Goal: Navigation & Orientation: Find specific page/section

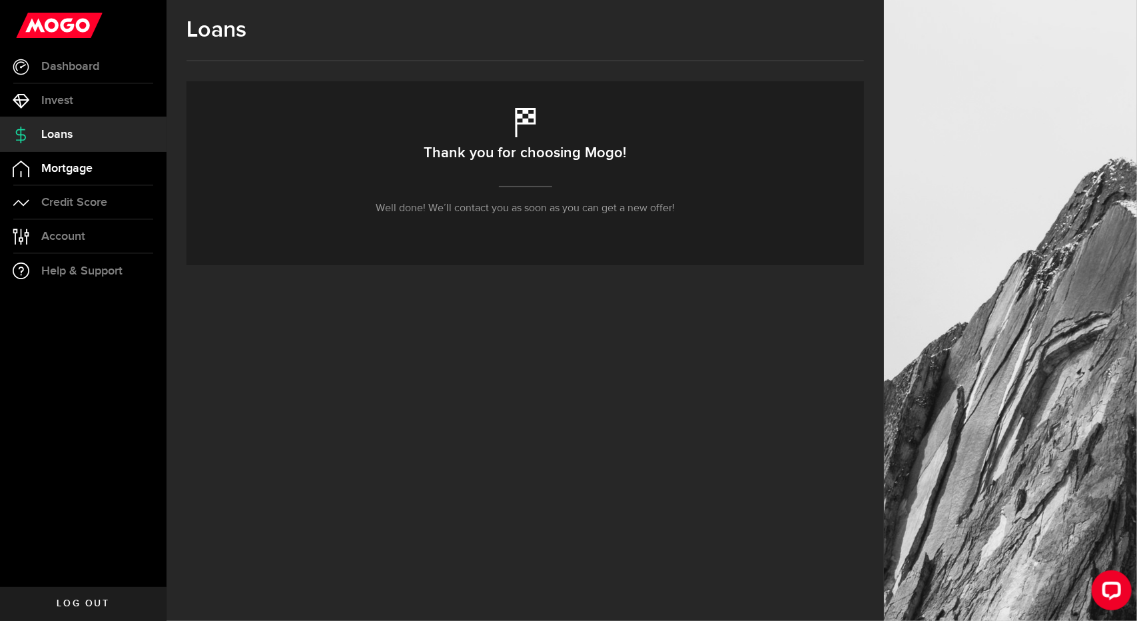
click at [81, 164] on span "Mortgage" at bounding box center [66, 168] width 51 height 12
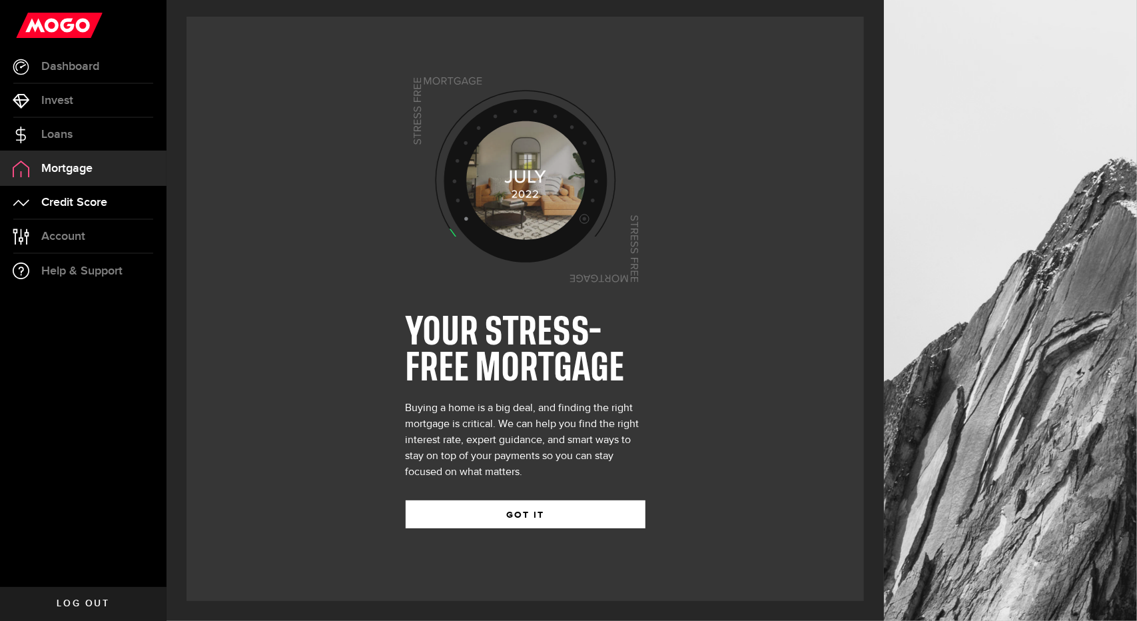
click at [90, 194] on link "Credit Score" at bounding box center [83, 202] width 166 height 33
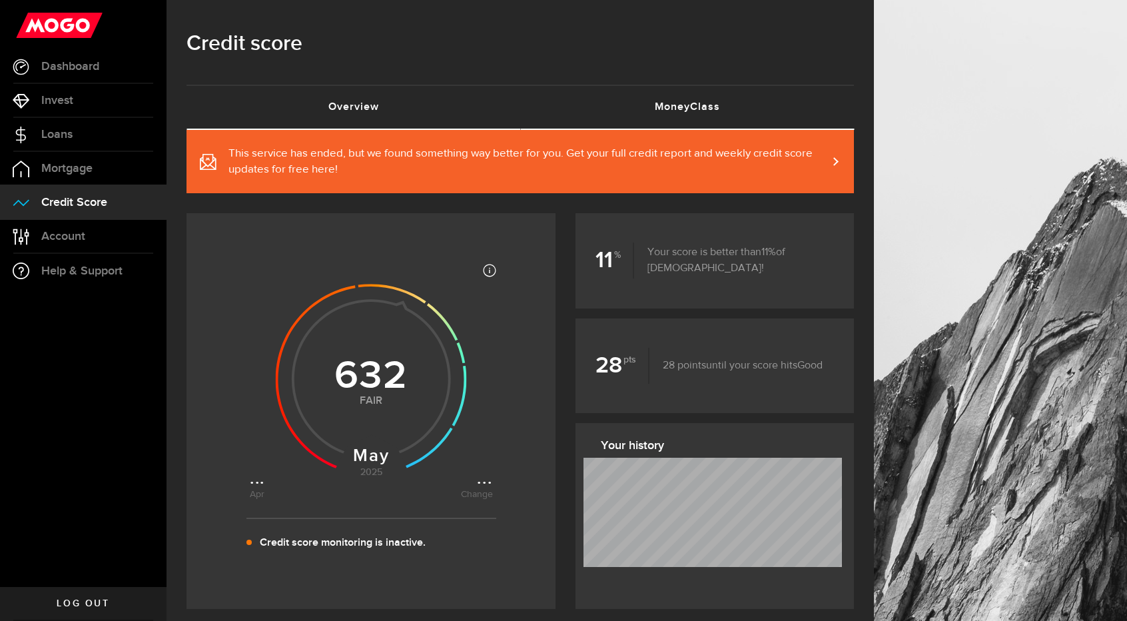
click at [694, 89] on link "MoneyClass (requires attention)" at bounding box center [687, 107] width 334 height 43
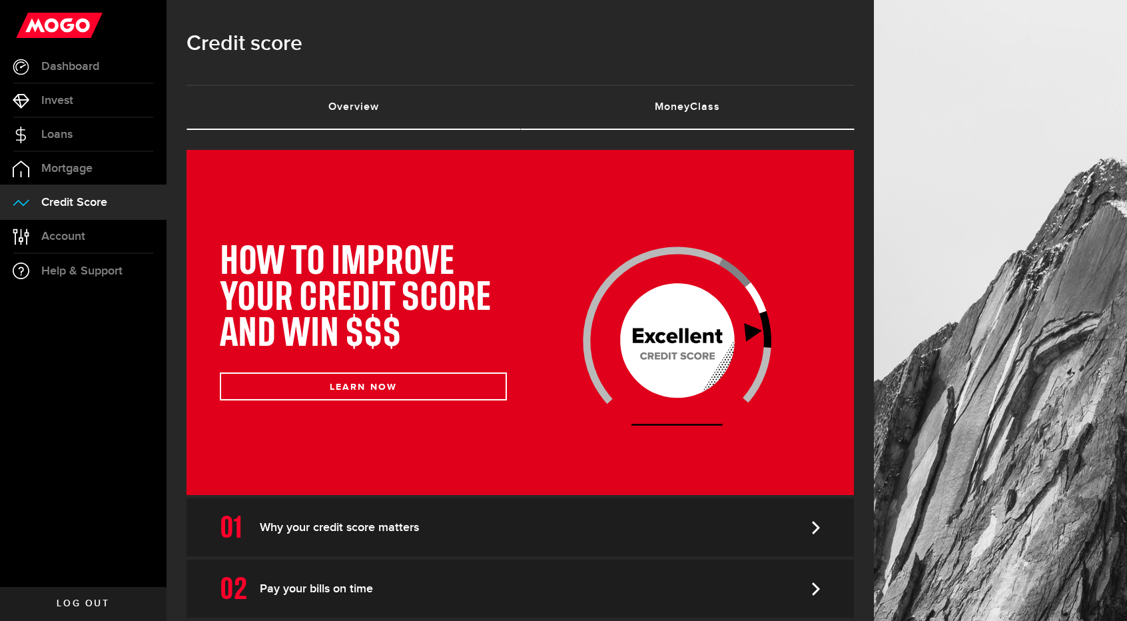
click at [337, 89] on link "Overview (requires attention)" at bounding box center [353, 107] width 334 height 43
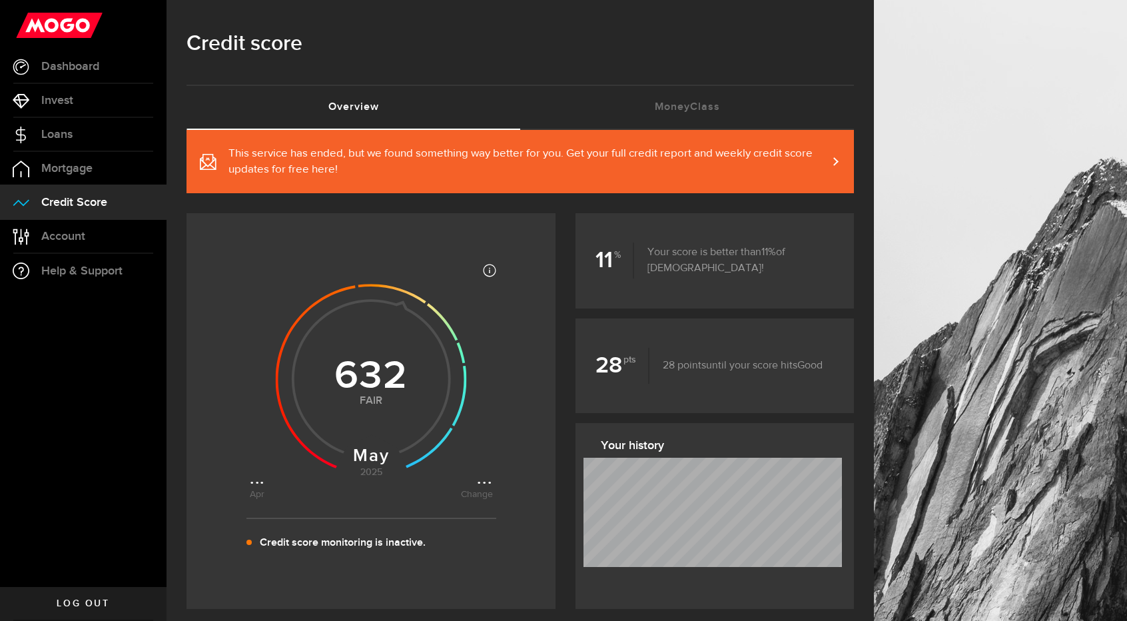
click at [621, 144] on link "This service has ended, but we found something way better for you. Get your ful…" at bounding box center [519, 161] width 667 height 63
click at [47, 231] on span "Account" at bounding box center [63, 236] width 44 height 12
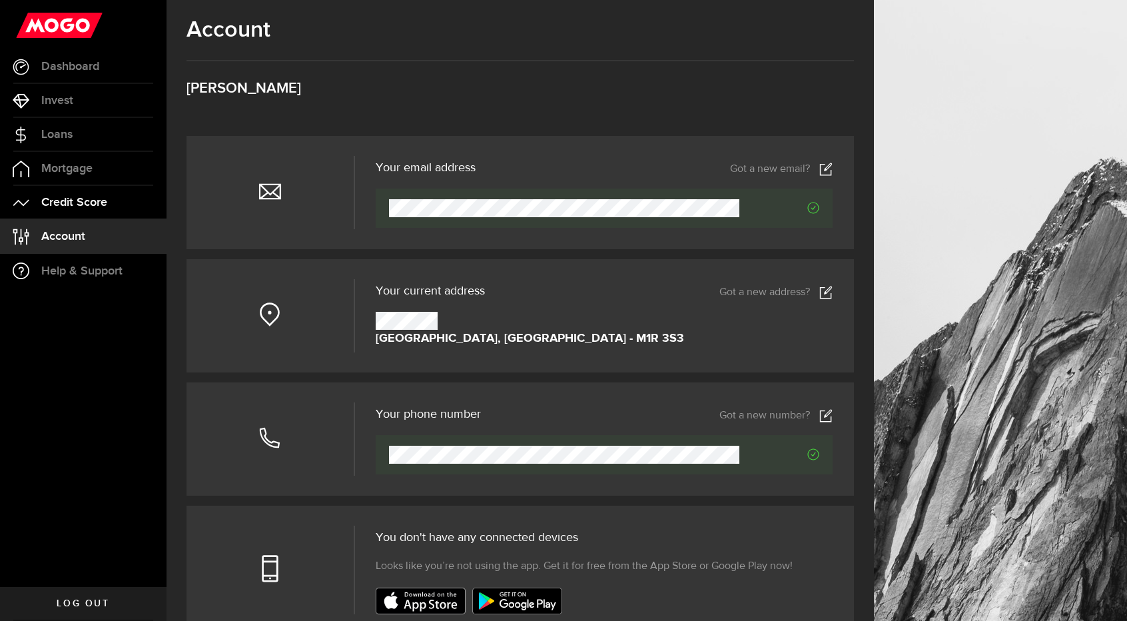
click at [75, 207] on span "Credit Score" at bounding box center [74, 202] width 66 height 12
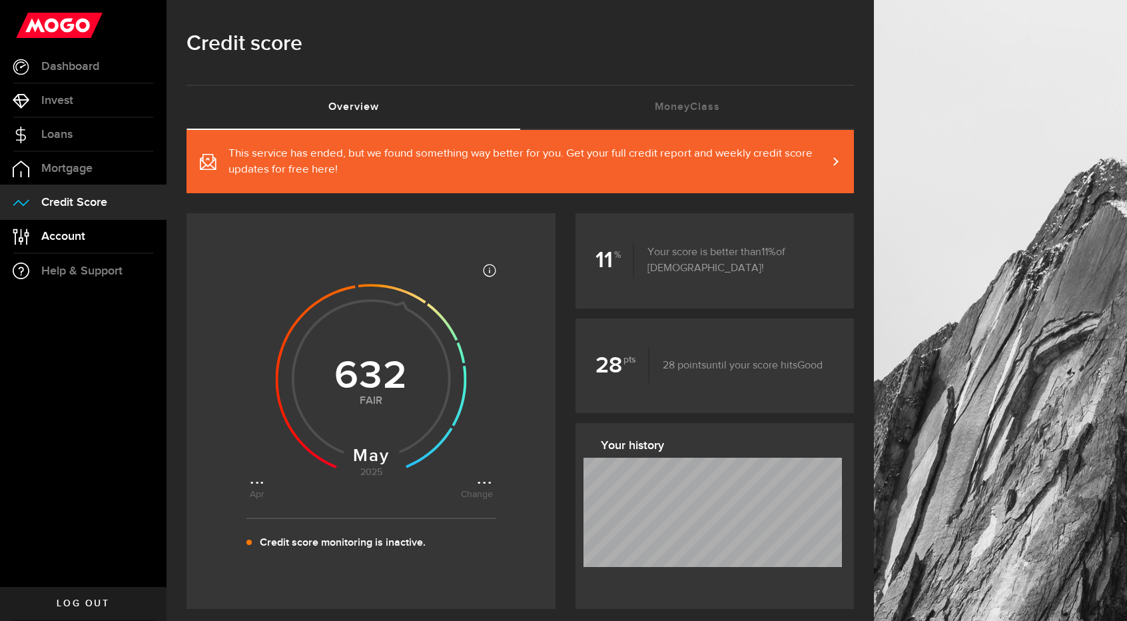
click at [46, 240] on span "Account" at bounding box center [63, 236] width 44 height 12
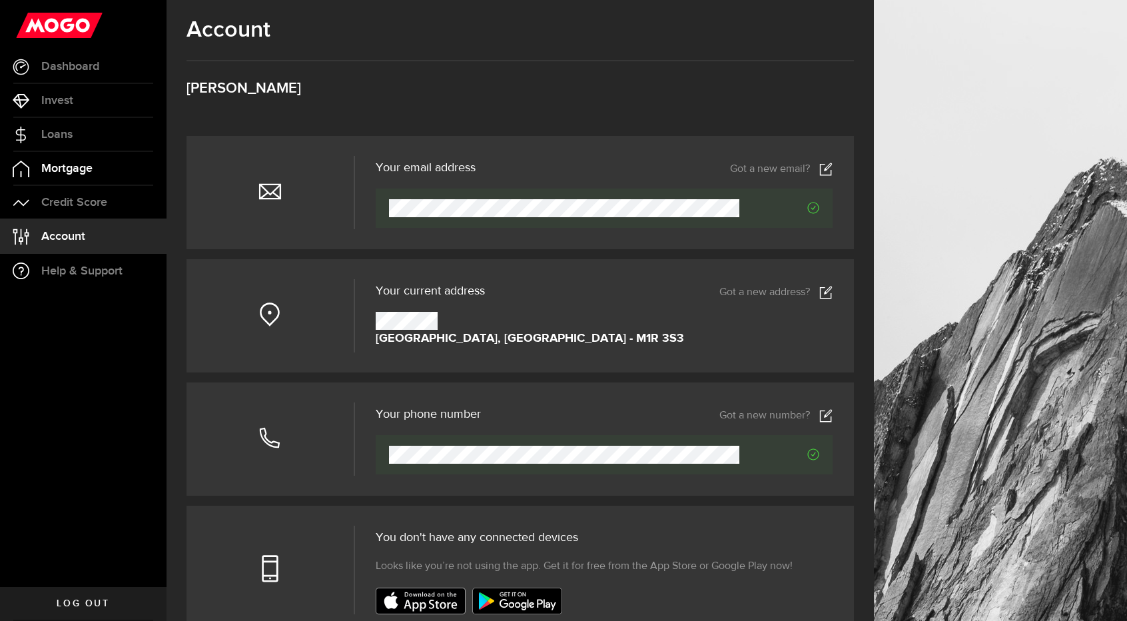
click at [105, 170] on link "Mortgage" at bounding box center [83, 168] width 166 height 33
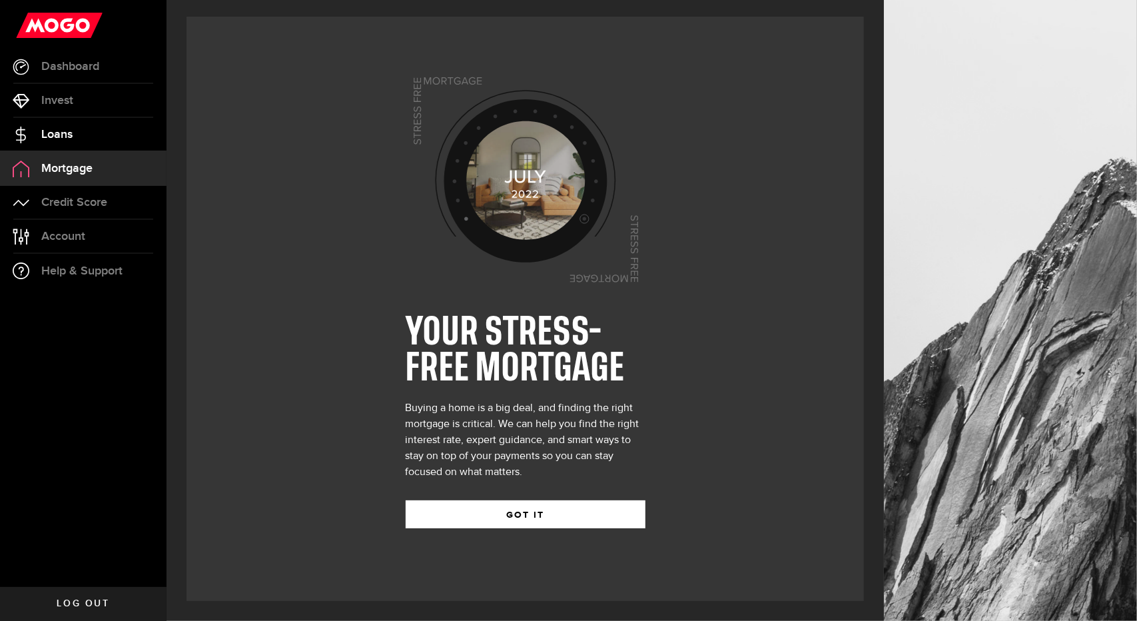
click at [61, 133] on span "Loans" at bounding box center [56, 135] width 31 height 12
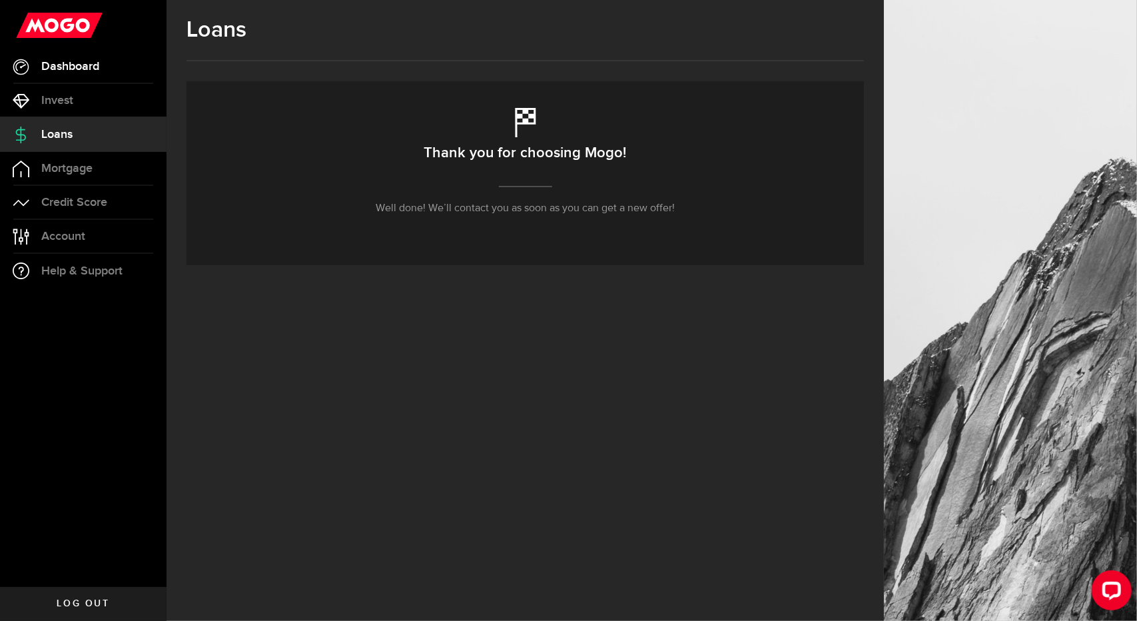
click at [51, 63] on span "Dashboard" at bounding box center [70, 67] width 58 height 12
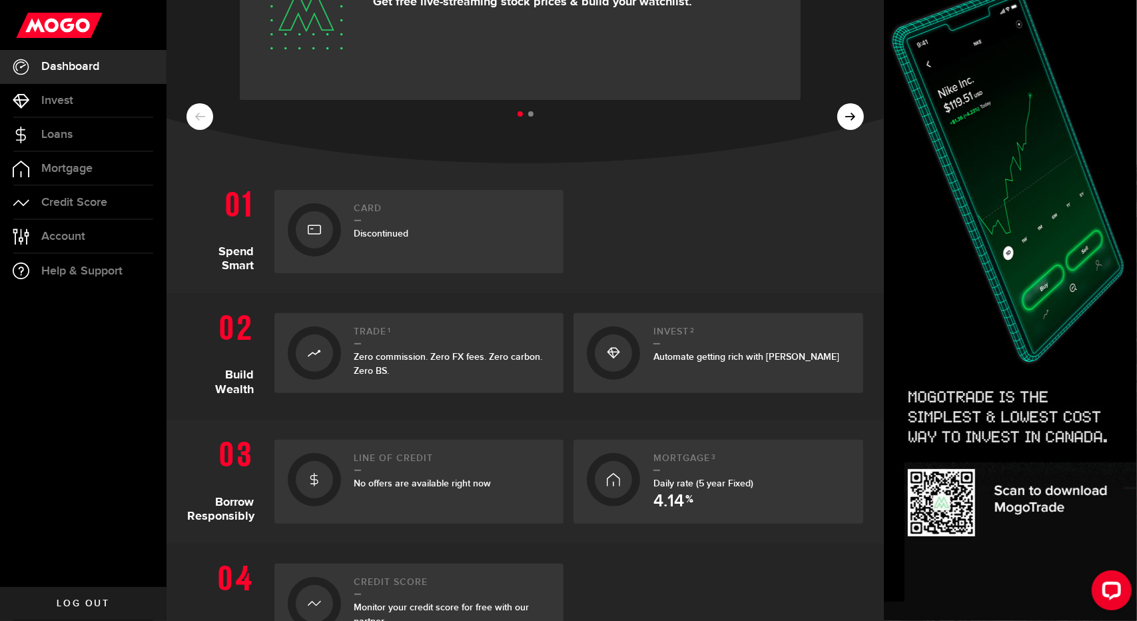
scroll to position [133, 0]
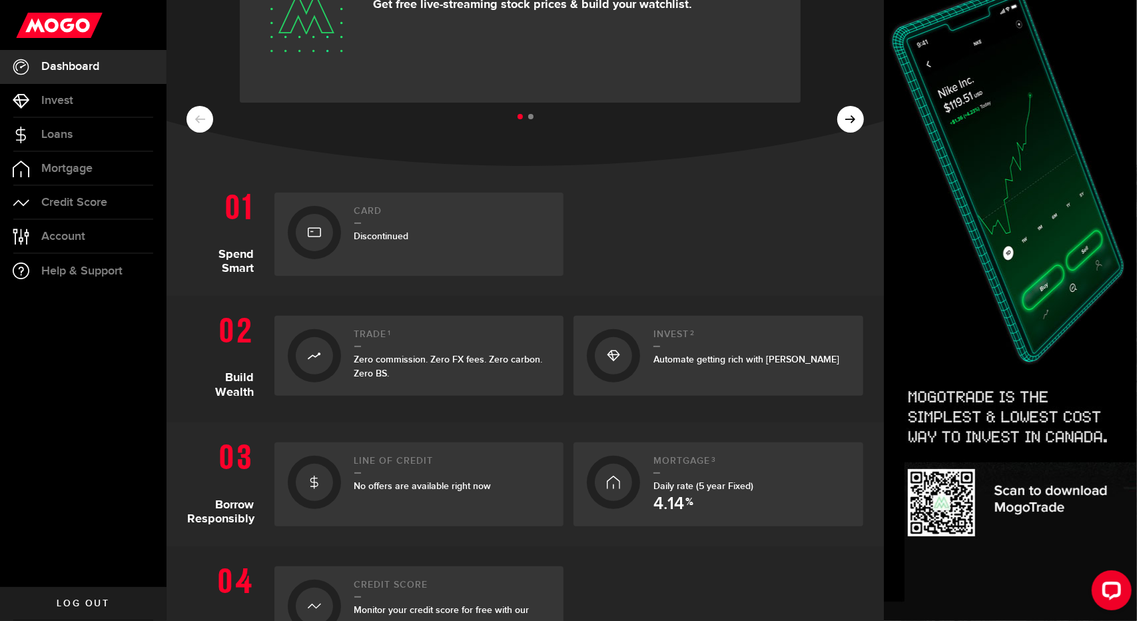
click at [87, 589] on link "Log out" at bounding box center [83, 603] width 166 height 33
